Goal: Information Seeking & Learning: Find specific page/section

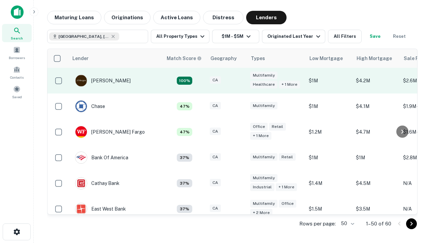
click at [239, 81] on div "CA" at bounding box center [227, 80] width 34 height 9
